Goal: Check status: Check status

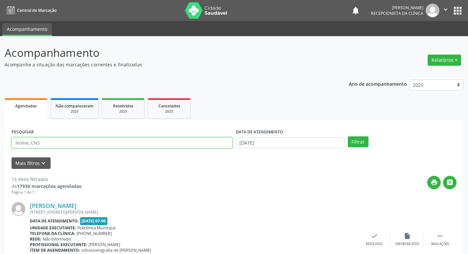
click at [109, 138] on input "text" at bounding box center [121, 142] width 221 height 11
click at [360, 144] on button "Filtrar" at bounding box center [358, 141] width 21 height 11
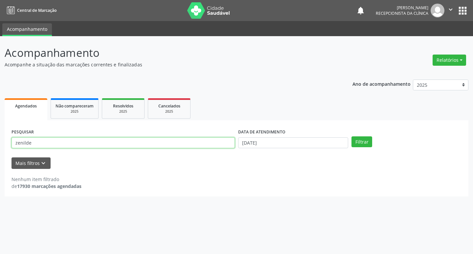
click at [170, 144] on input "zenilde" at bounding box center [122, 142] width 223 height 11
click at [366, 141] on button "Filtrar" at bounding box center [361, 141] width 21 height 11
click at [76, 143] on input "[PERSON_NAME]" at bounding box center [122, 142] width 223 height 11
type input "z"
click at [364, 143] on button "Filtrar" at bounding box center [361, 141] width 21 height 11
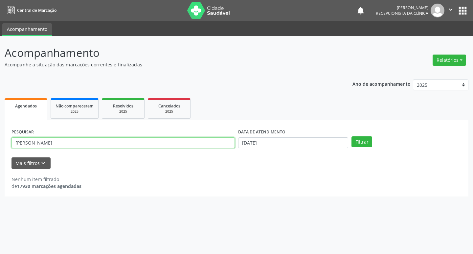
click at [105, 144] on input "[PERSON_NAME]" at bounding box center [122, 142] width 223 height 11
type input "a"
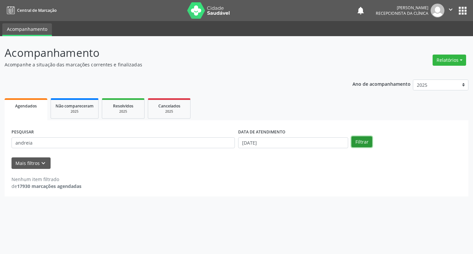
click at [368, 143] on button "Filtrar" at bounding box center [361, 141] width 21 height 11
click at [118, 145] on input "andreia" at bounding box center [122, 142] width 223 height 11
type input "a"
click at [369, 146] on button "Filtrar" at bounding box center [361, 141] width 21 height 11
drag, startPoint x: 77, startPoint y: 152, endPoint x: 81, endPoint y: 155, distance: 5.0
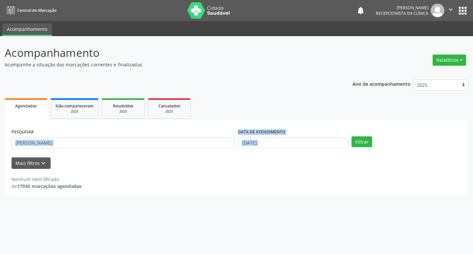
click at [81, 155] on form "PESQUISAR [PERSON_NAME] DE ATENDIMENTO [DATE] Filtrar UNIDADE DE REFERÊNCIA Sel…" at bounding box center [236, 148] width 450 height 42
click at [90, 142] on input "[PERSON_NAME]" at bounding box center [122, 142] width 223 height 11
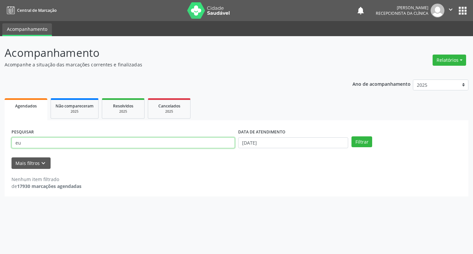
type input "e"
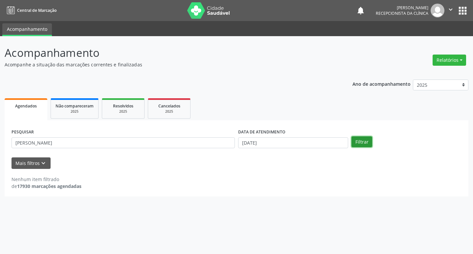
click at [368, 140] on button "Filtrar" at bounding box center [361, 141] width 21 height 11
click at [96, 141] on input "[PERSON_NAME]" at bounding box center [122, 142] width 223 height 11
click at [92, 145] on input "[PERSON_NAME]" at bounding box center [122, 142] width 223 height 11
click at [362, 137] on button "Filtrar" at bounding box center [361, 141] width 21 height 11
click at [65, 142] on input "[PERSON_NAME]" at bounding box center [122, 142] width 223 height 11
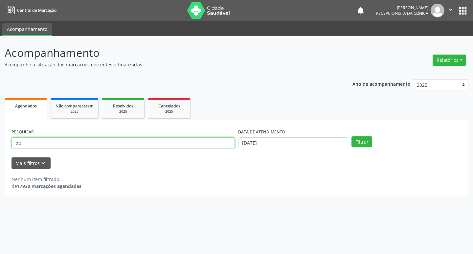
type input "p"
type input "lismar"
click at [351, 136] on button "Filtrar" at bounding box center [361, 141] width 21 height 11
